Goal: Information Seeking & Learning: Compare options

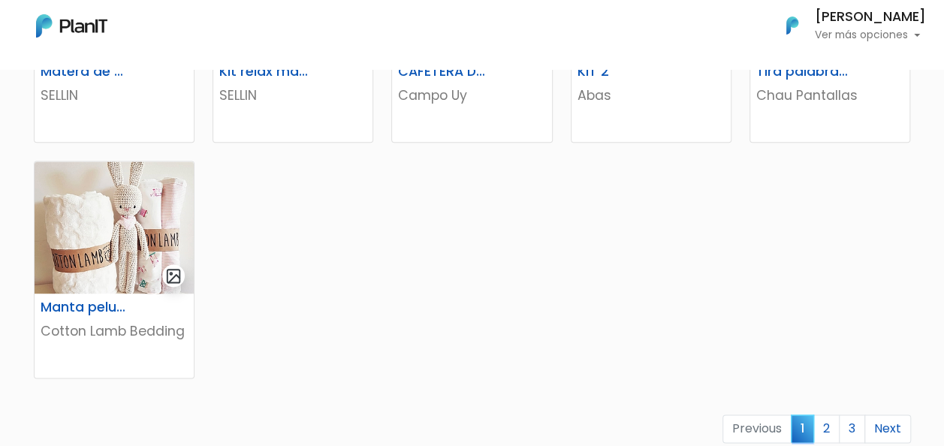
scroll to position [1052, 0]
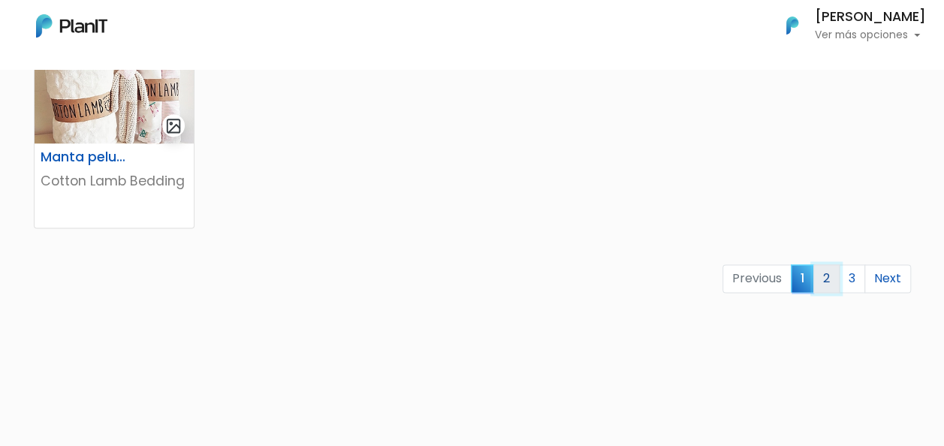
click at [828, 270] on link "2" at bounding box center [826, 278] width 26 height 29
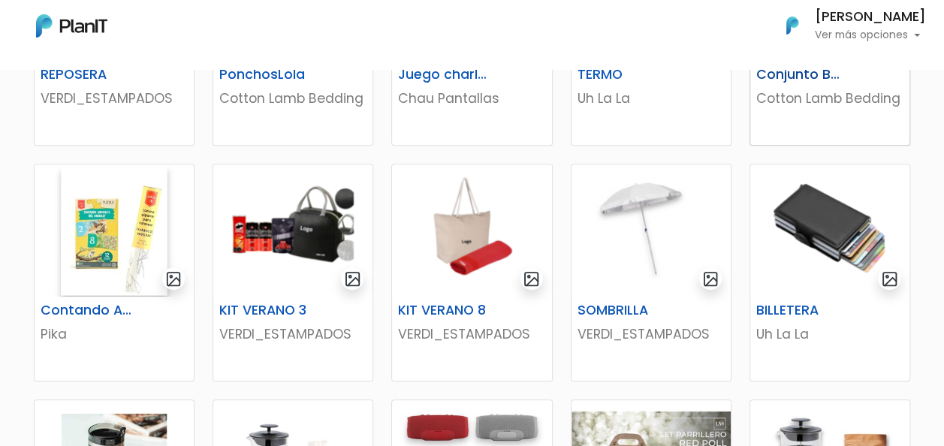
scroll to position [451, 0]
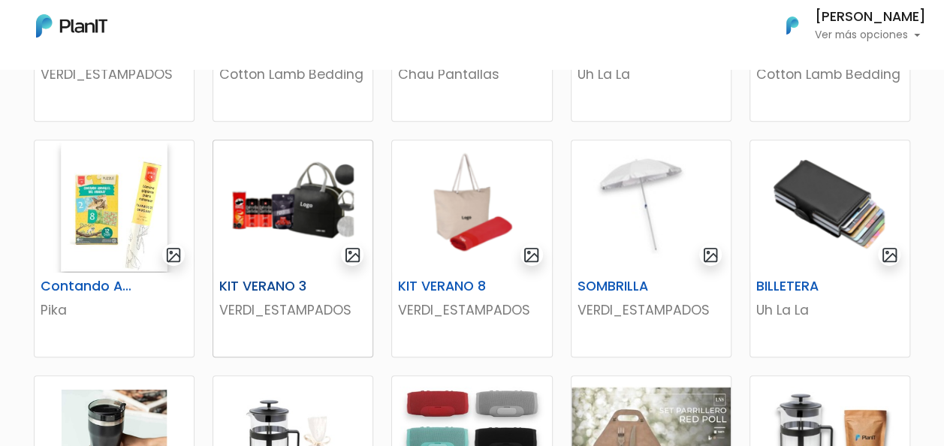
click at [246, 195] on img at bounding box center [292, 206] width 159 height 132
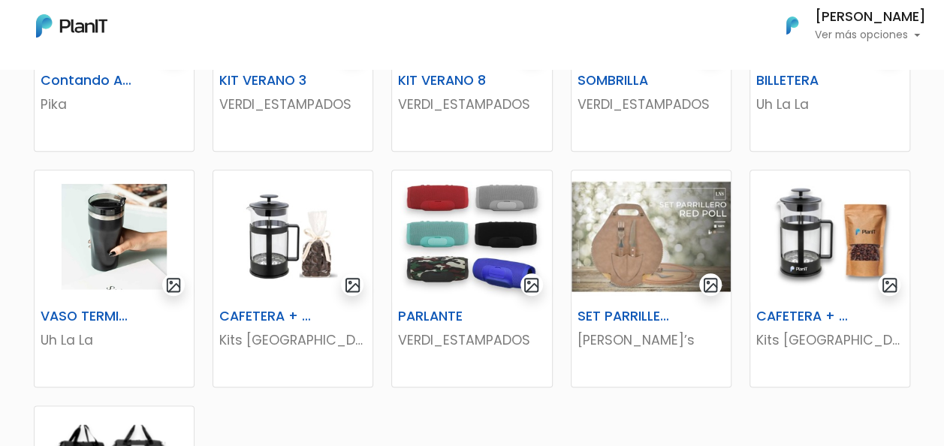
scroll to position [676, 0]
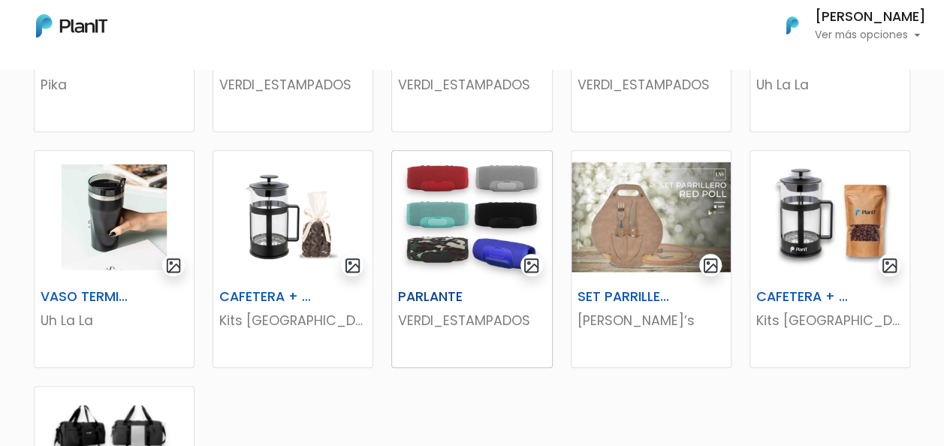
click at [468, 222] on img at bounding box center [471, 217] width 159 height 132
click at [258, 219] on img at bounding box center [292, 217] width 159 height 132
click at [831, 201] on img at bounding box center [829, 217] width 159 height 132
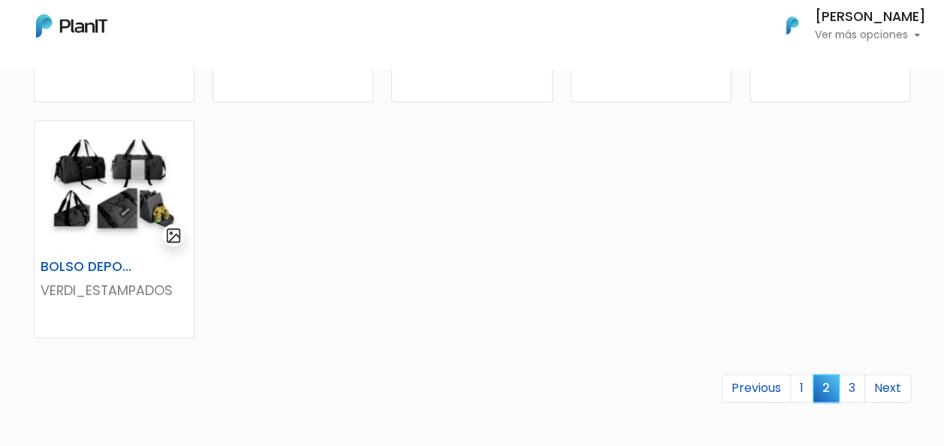
scroll to position [976, 0]
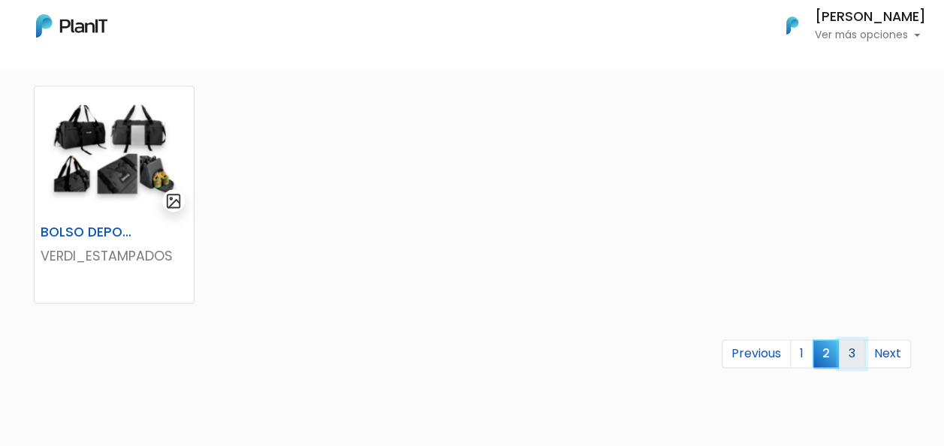
click at [860, 358] on link "3" at bounding box center [852, 354] width 26 height 29
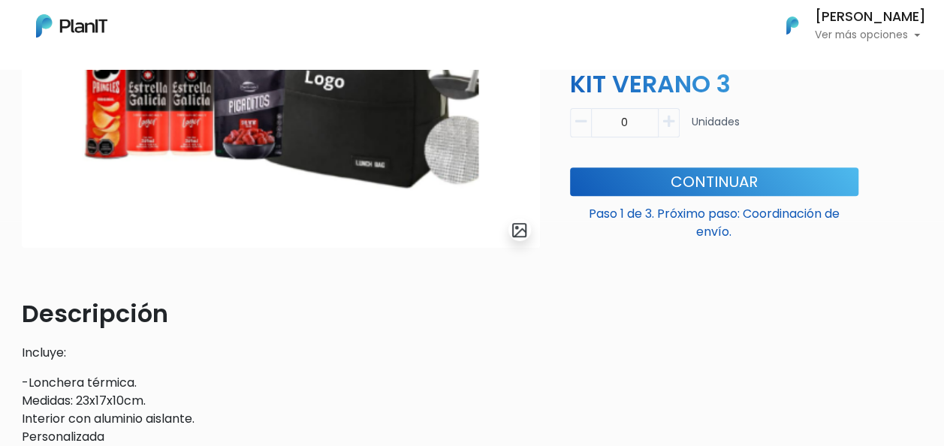
scroll to position [300, 0]
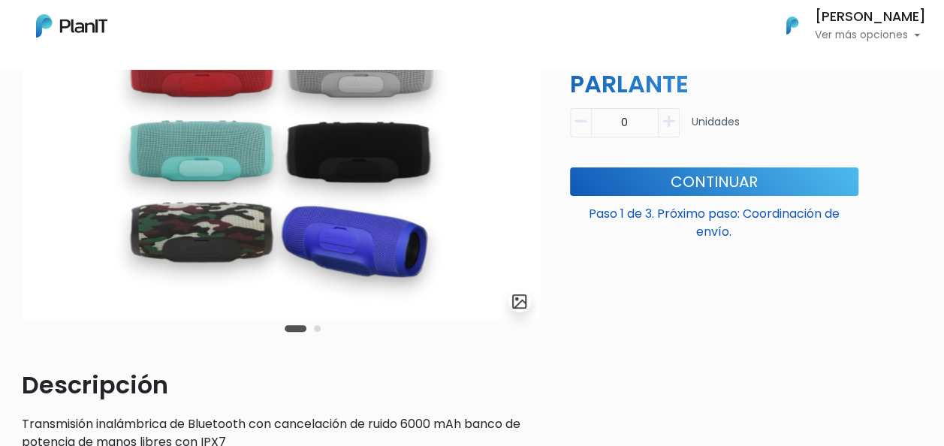
scroll to position [150, 0]
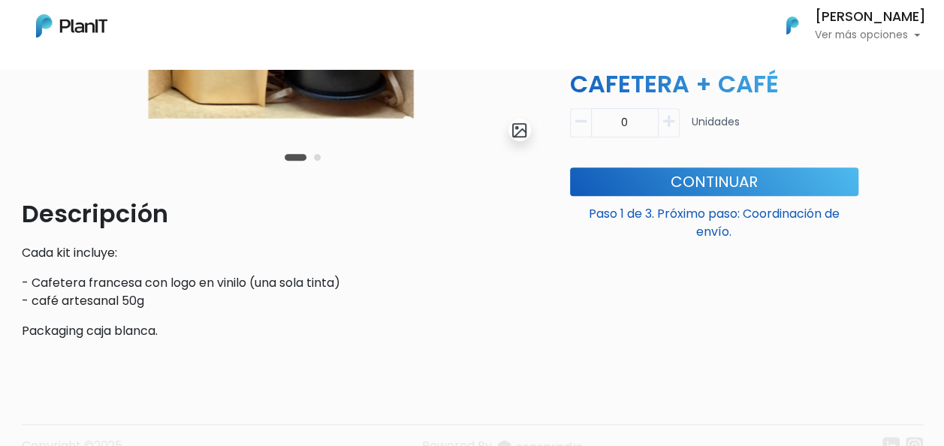
scroll to position [376, 0]
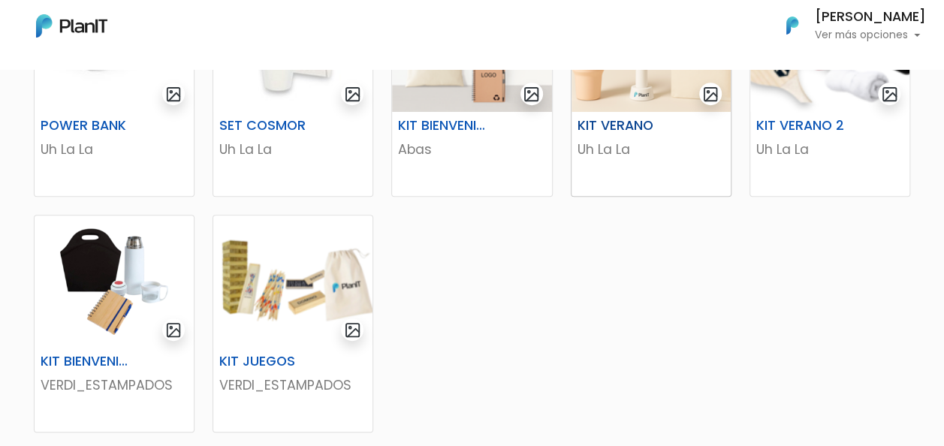
scroll to position [451, 0]
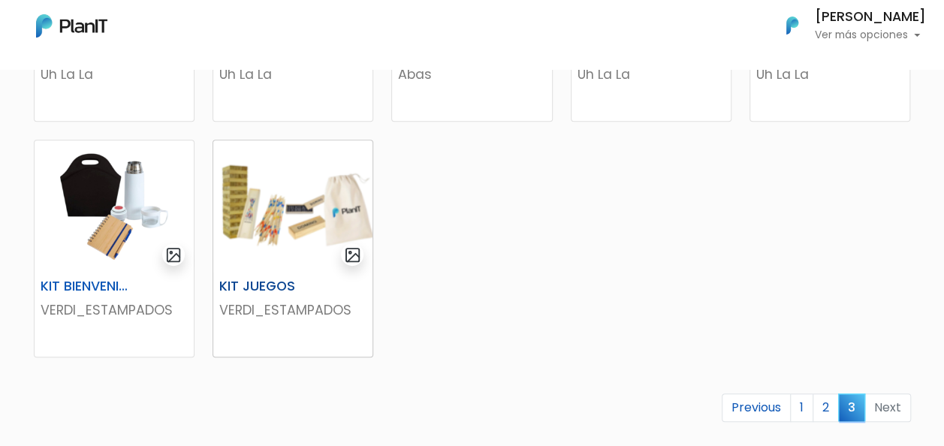
click at [277, 210] on img at bounding box center [292, 206] width 159 height 132
